Goal: Task Accomplishment & Management: Manage account settings

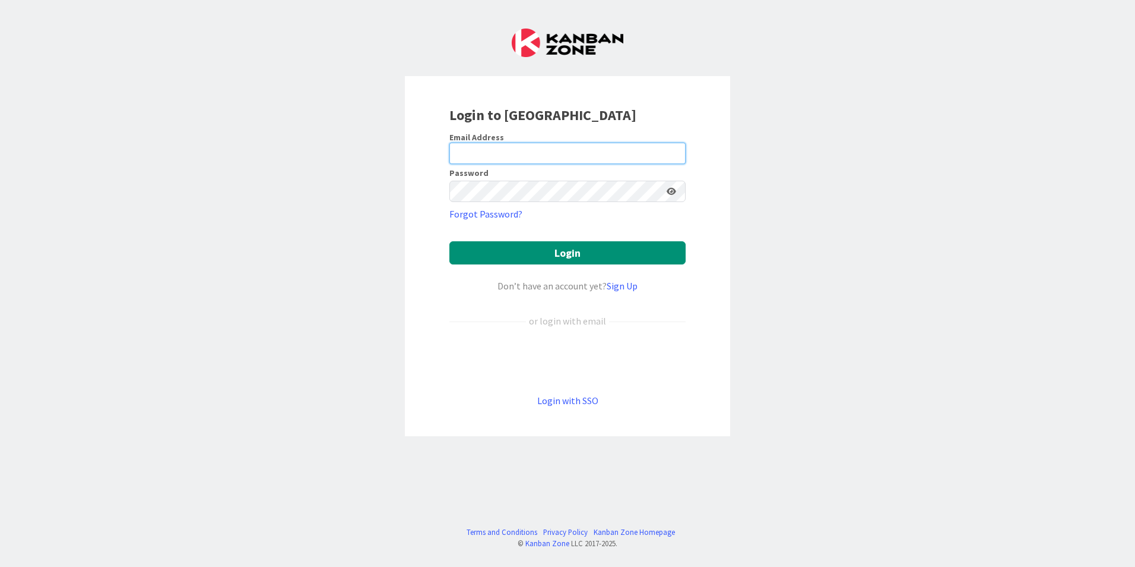
type input "[PERSON_NAME][EMAIL_ADDRESS][DOMAIN_NAME]"
drag, startPoint x: 517, startPoint y: 144, endPoint x: 520, endPoint y: 150, distance: 7.2
click at [517, 143] on input "[PERSON_NAME][EMAIL_ADDRESS][DOMAIN_NAME]" at bounding box center [568, 153] width 236 height 21
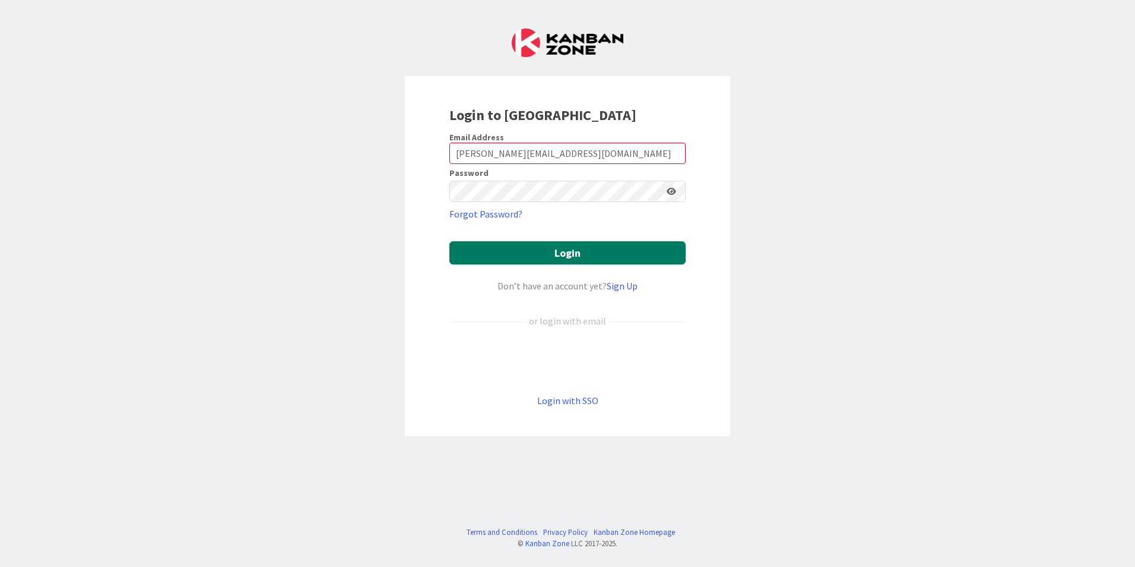
click at [537, 252] on button "Login" at bounding box center [568, 252] width 236 height 23
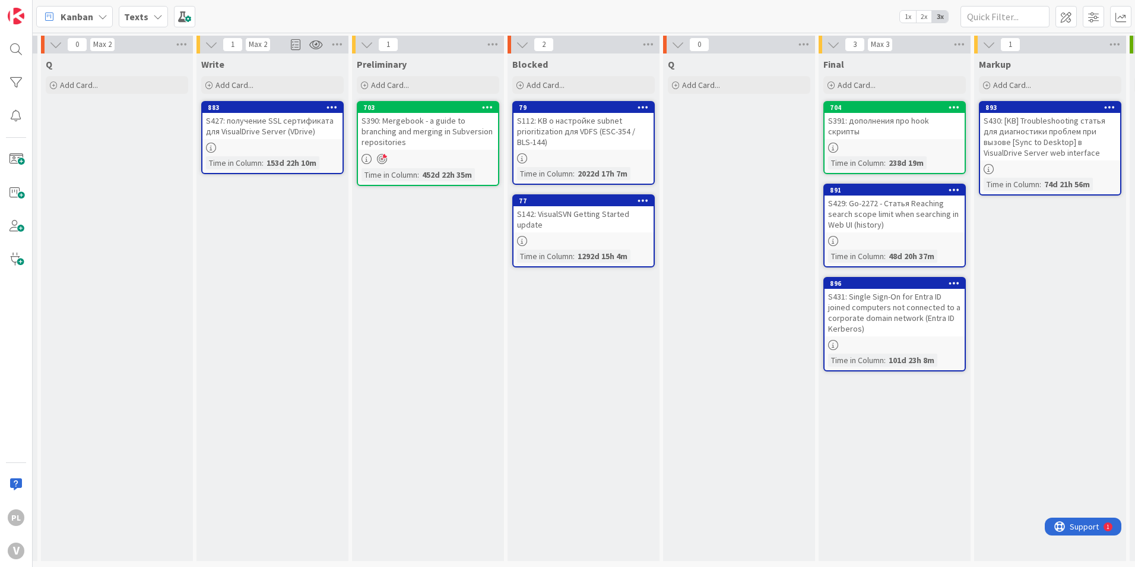
drag, startPoint x: 509, startPoint y: 270, endPoint x: 616, endPoint y: 263, distance: 107.7
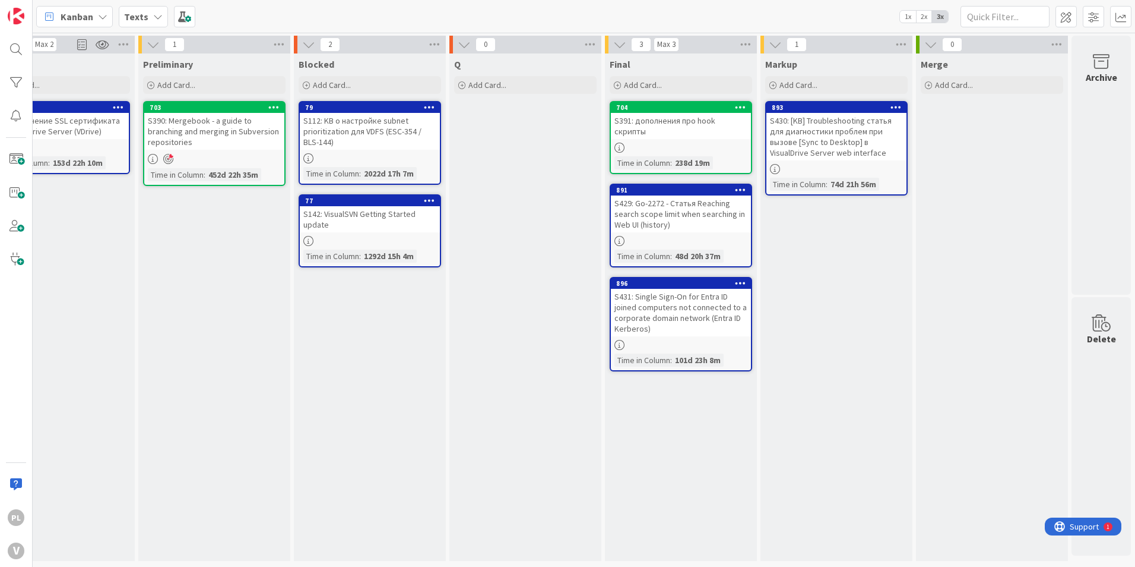
scroll to position [0, 374]
drag, startPoint x: 437, startPoint y: 311, endPoint x: 495, endPoint y: 306, distance: 57.8
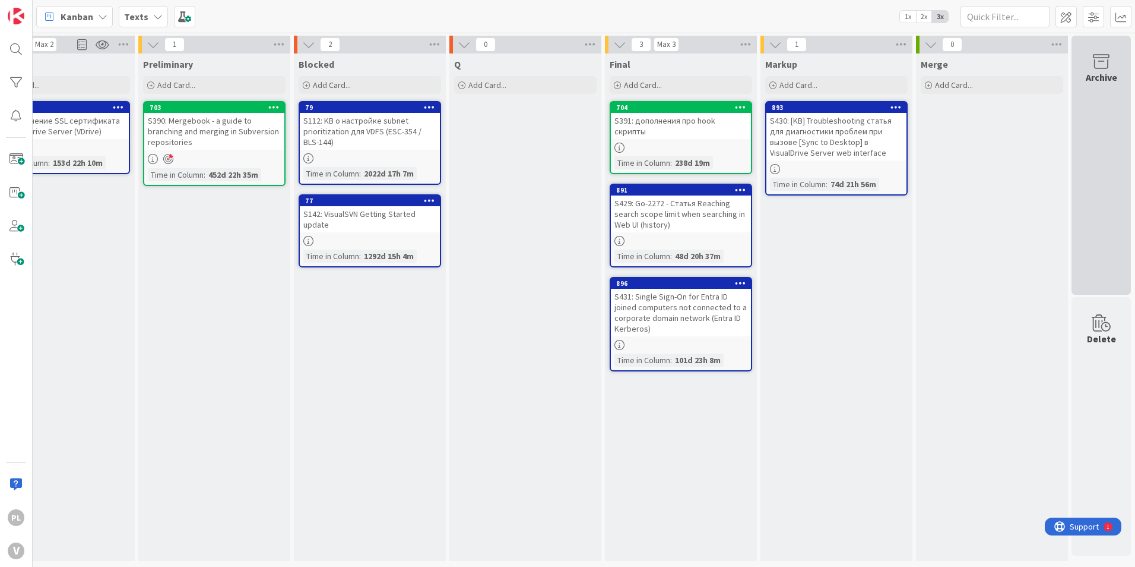
click at [1077, 84] on div "Archive" at bounding box center [1101, 165] width 59 height 259
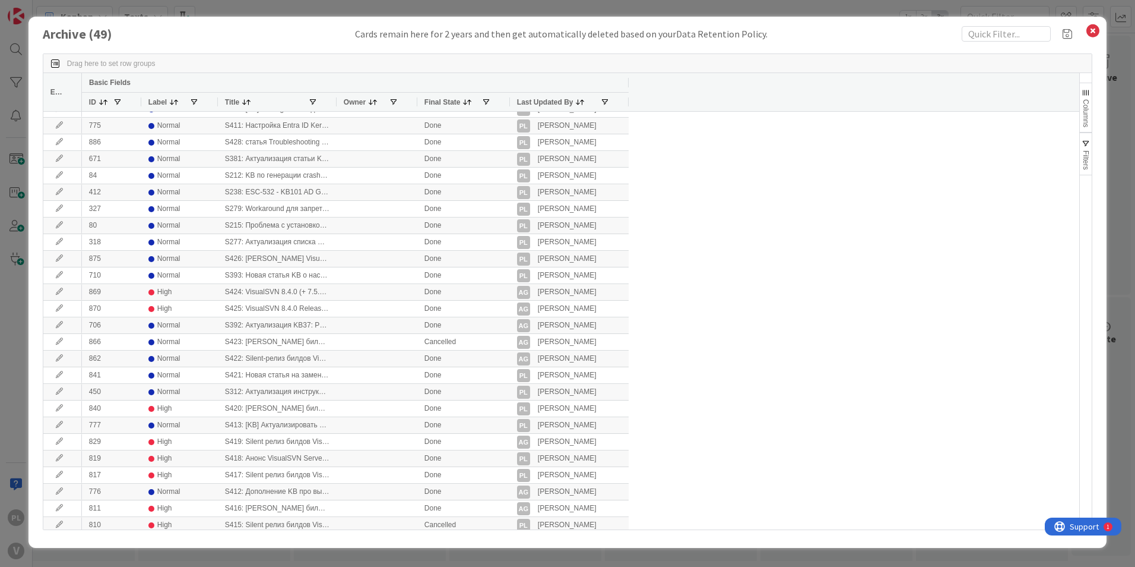
scroll to position [0, 0]
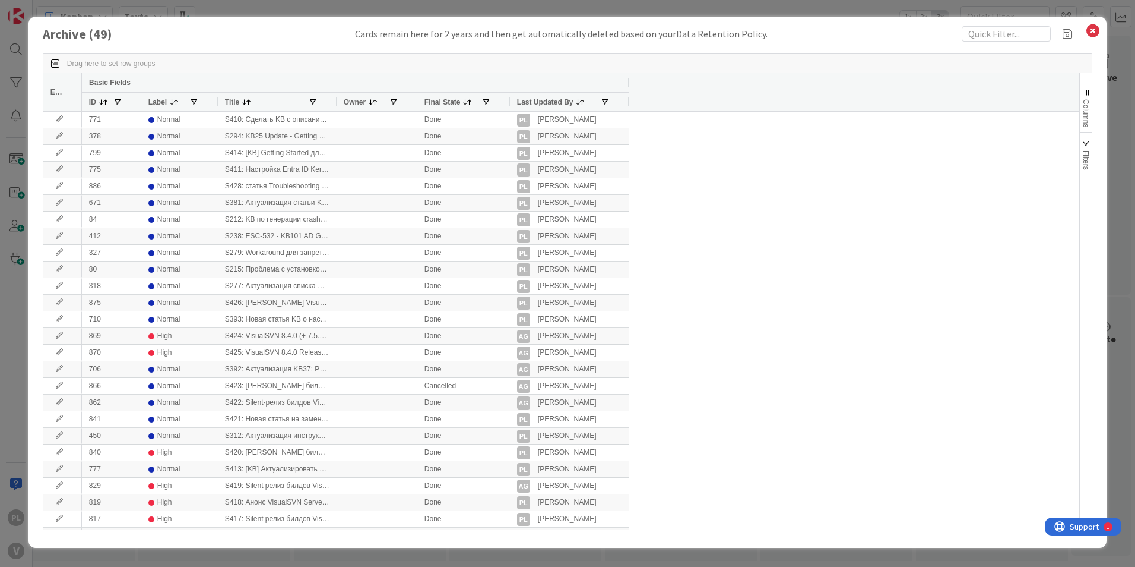
click at [1100, 36] on div "Archive ( 49 ) Cards remain here for 2 years and then get automatically deleted…" at bounding box center [568, 282] width 1078 height 531
click at [1084, 33] on div "Archive ( 49 ) Cards remain here for 2 years and then get automatically deleted…" at bounding box center [568, 33] width 1050 height 15
click at [1092, 33] on icon at bounding box center [1093, 31] width 15 height 17
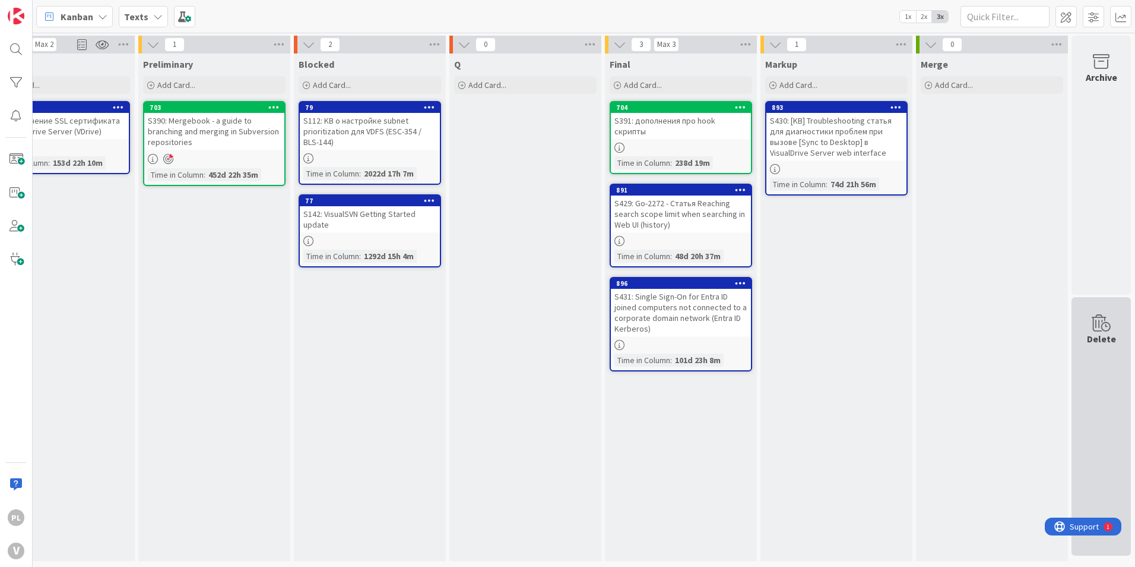
click at [1103, 315] on icon at bounding box center [1101, 323] width 45 height 17
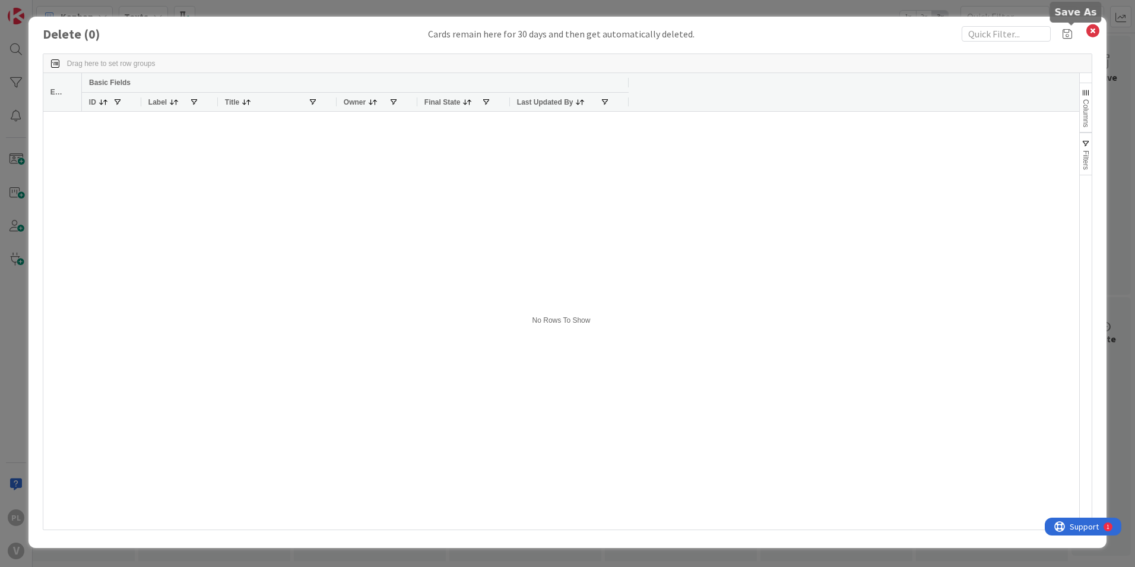
click at [1073, 26] on span at bounding box center [1072, 33] width 18 height 15
click at [1093, 32] on icon at bounding box center [1093, 31] width 15 height 17
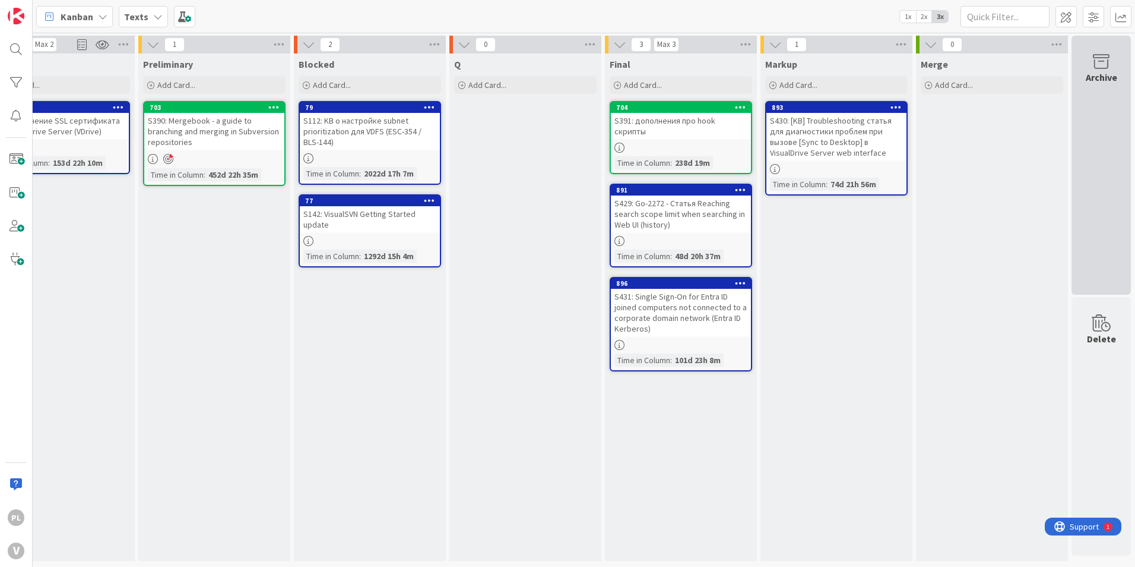
click at [1098, 189] on div "Archive" at bounding box center [1101, 165] width 59 height 259
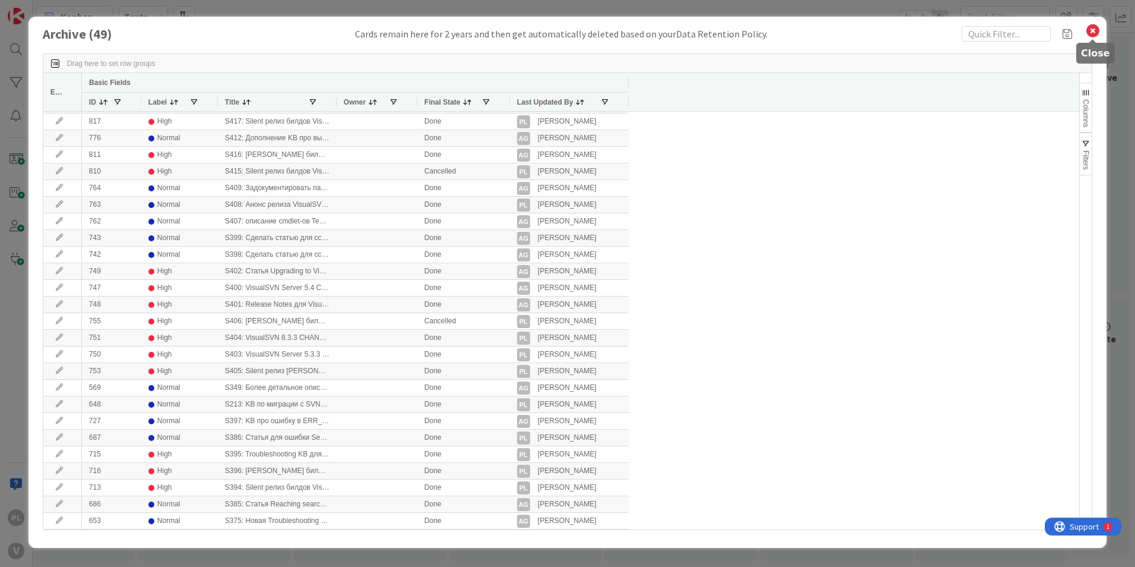
click at [1097, 30] on icon at bounding box center [1093, 31] width 15 height 17
